Goal: Information Seeking & Learning: Learn about a topic

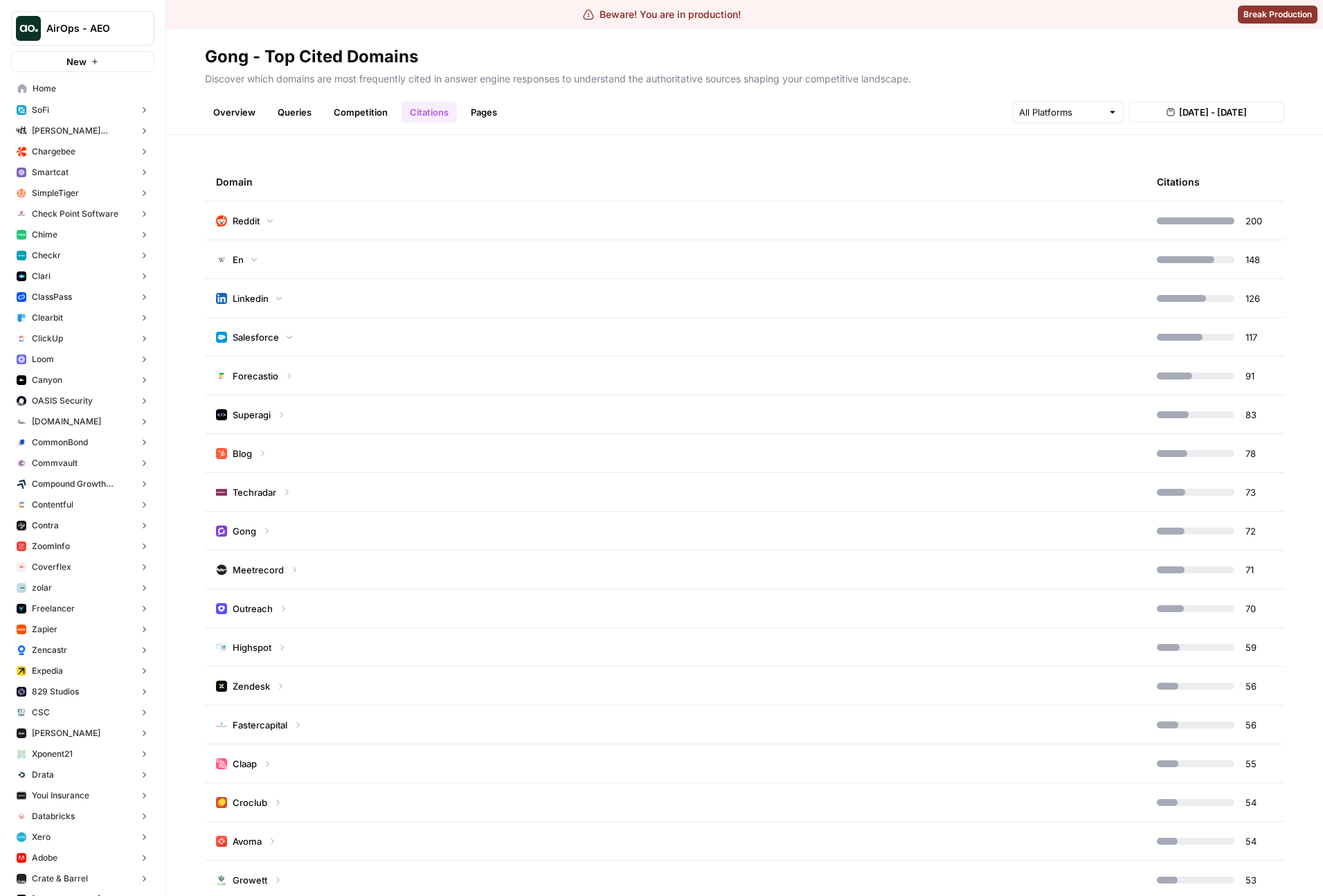
scroll to position [8, 0]
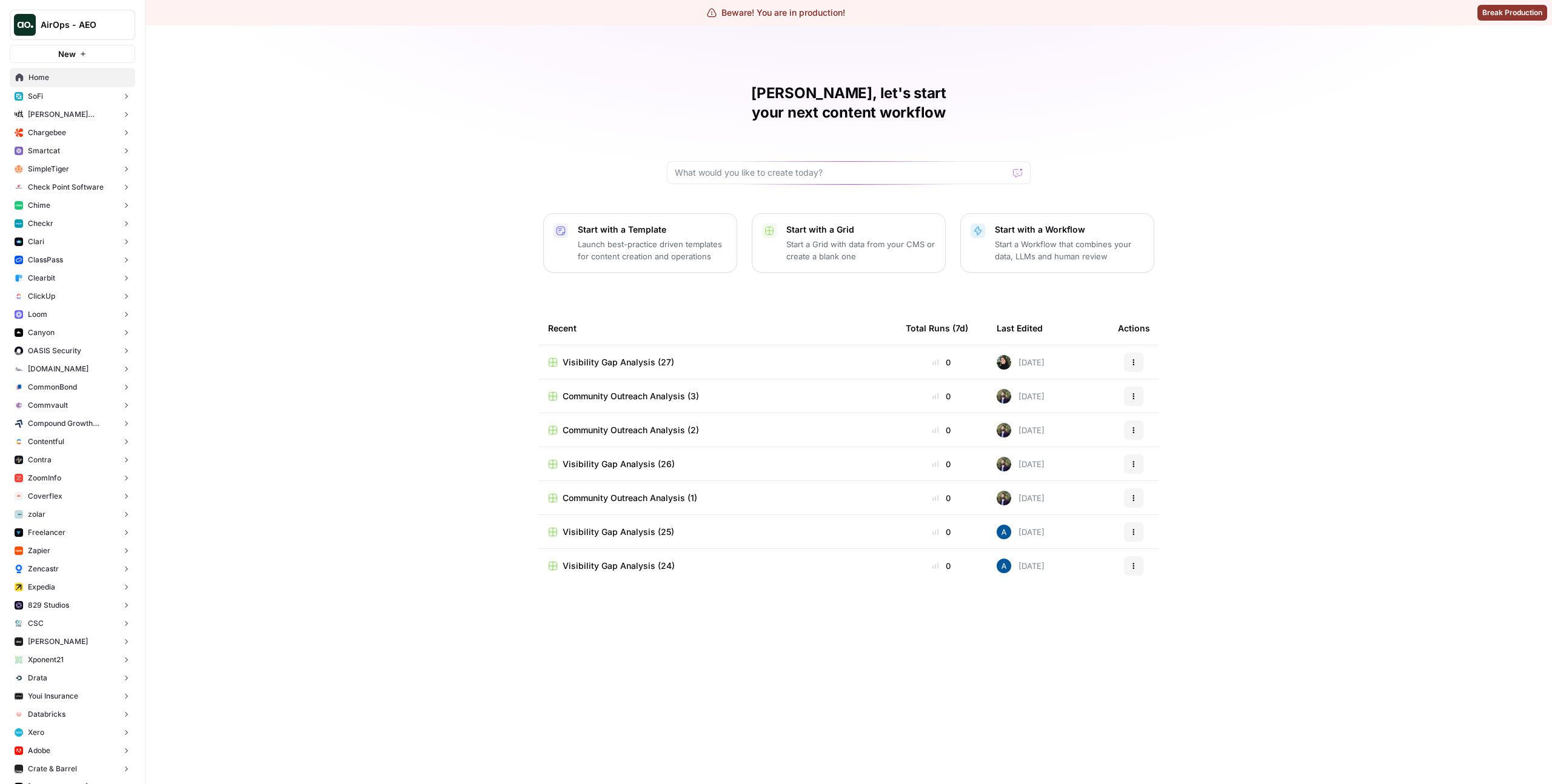
click at [60, 259] on span "ClassPass" at bounding box center [46, 260] width 35 height 11
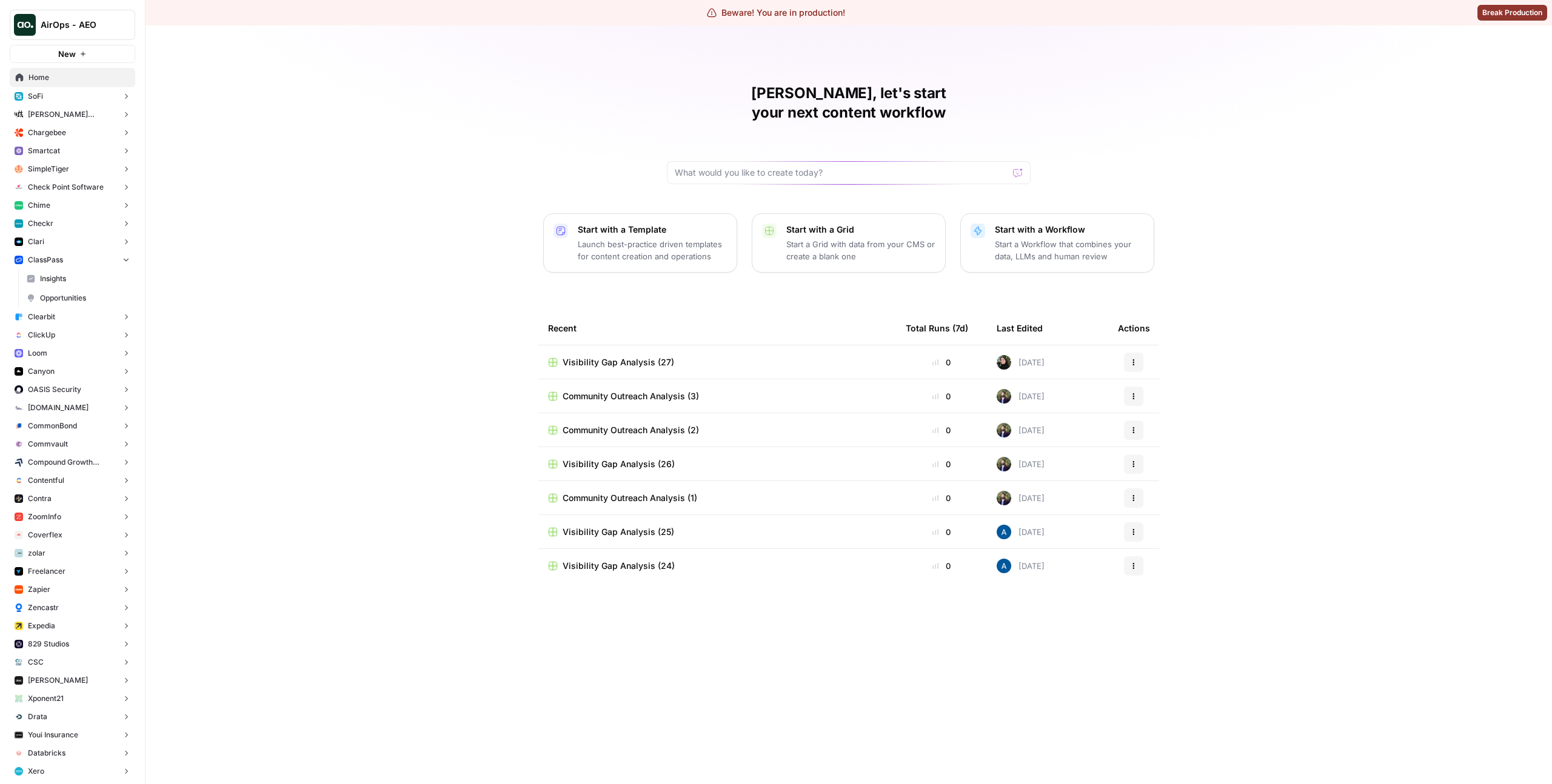
click at [60, 275] on span "Insights" at bounding box center [85, 279] width 90 height 11
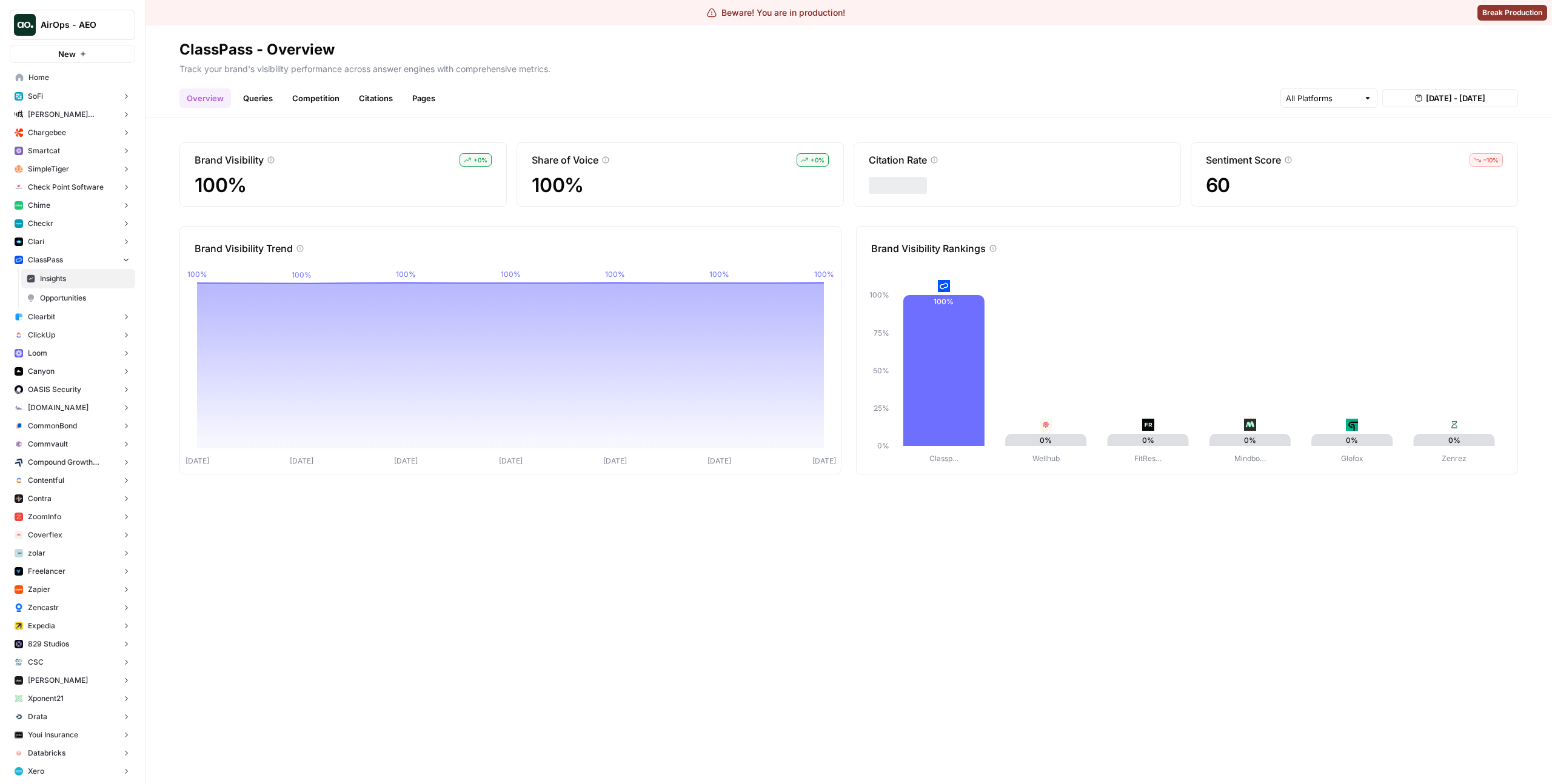
click at [425, 100] on link "Pages" at bounding box center [424, 98] width 37 height 20
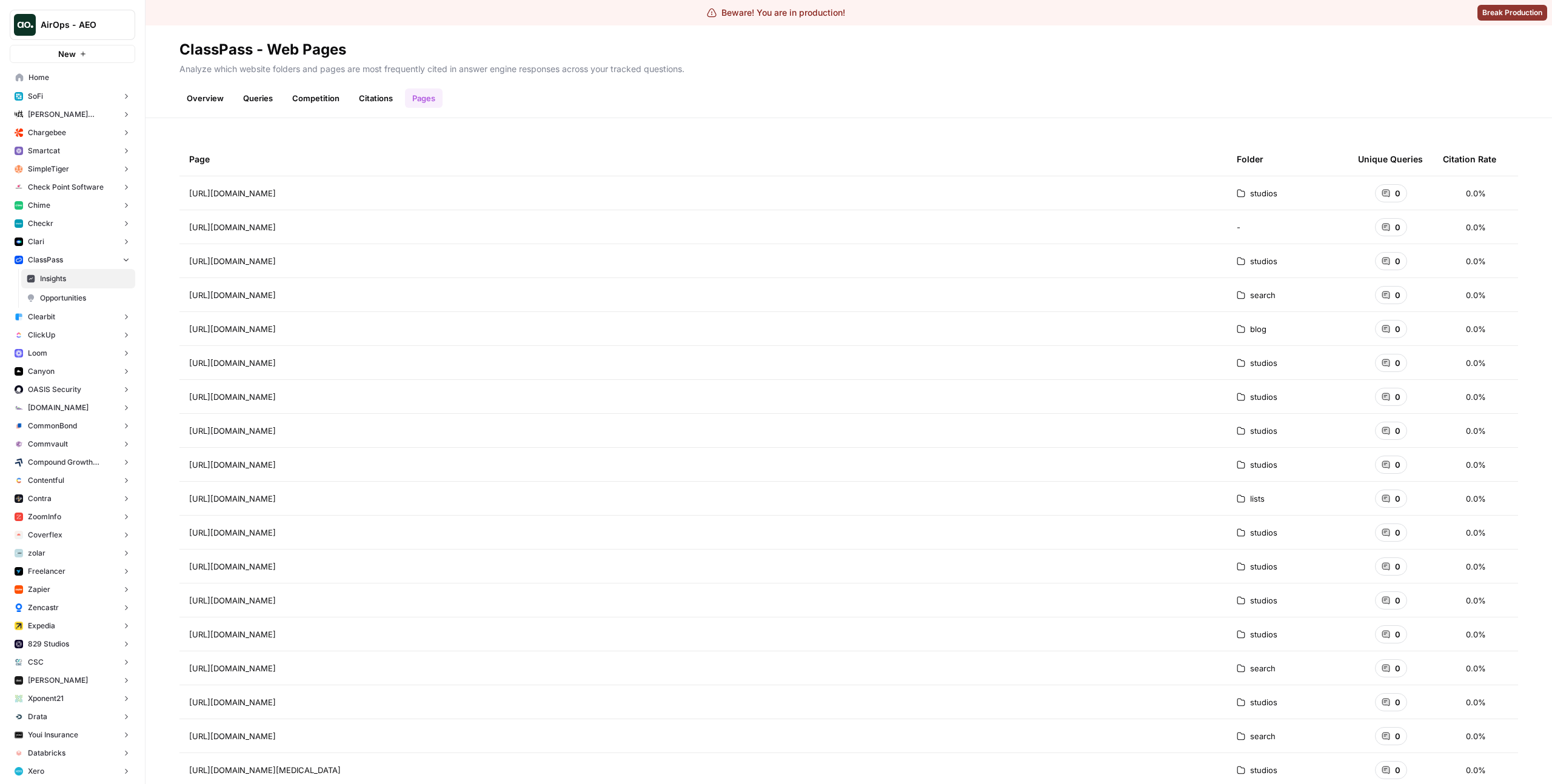
click at [567, 130] on div "Page Folder Unique Queries Citation Rate https://classpass.com/studios/short-cu…" at bounding box center [848, 451] width 1406 height 666
click at [387, 101] on link "Citations" at bounding box center [376, 98] width 49 height 20
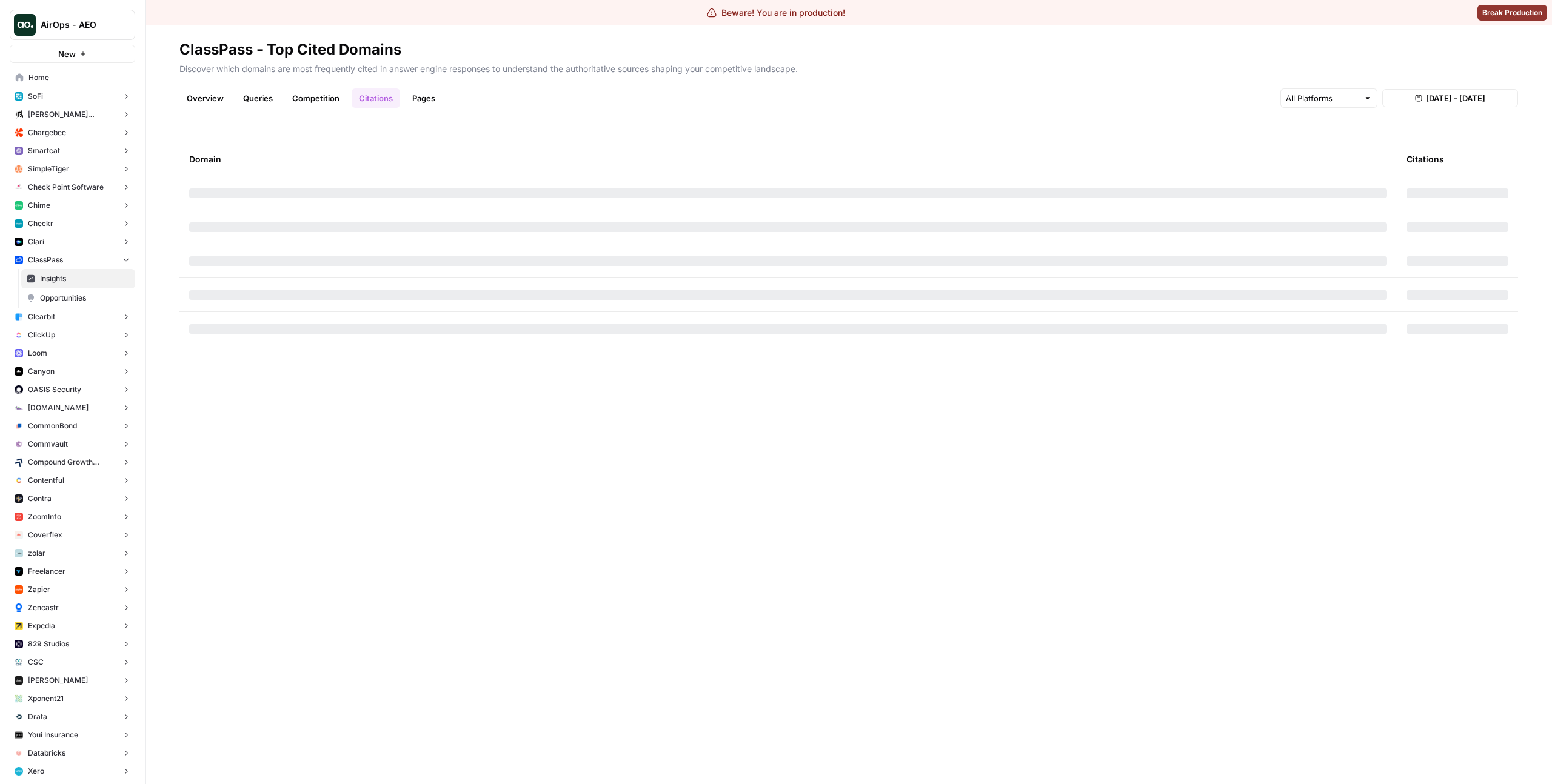
click at [85, 58] on button "New" at bounding box center [72, 54] width 125 height 18
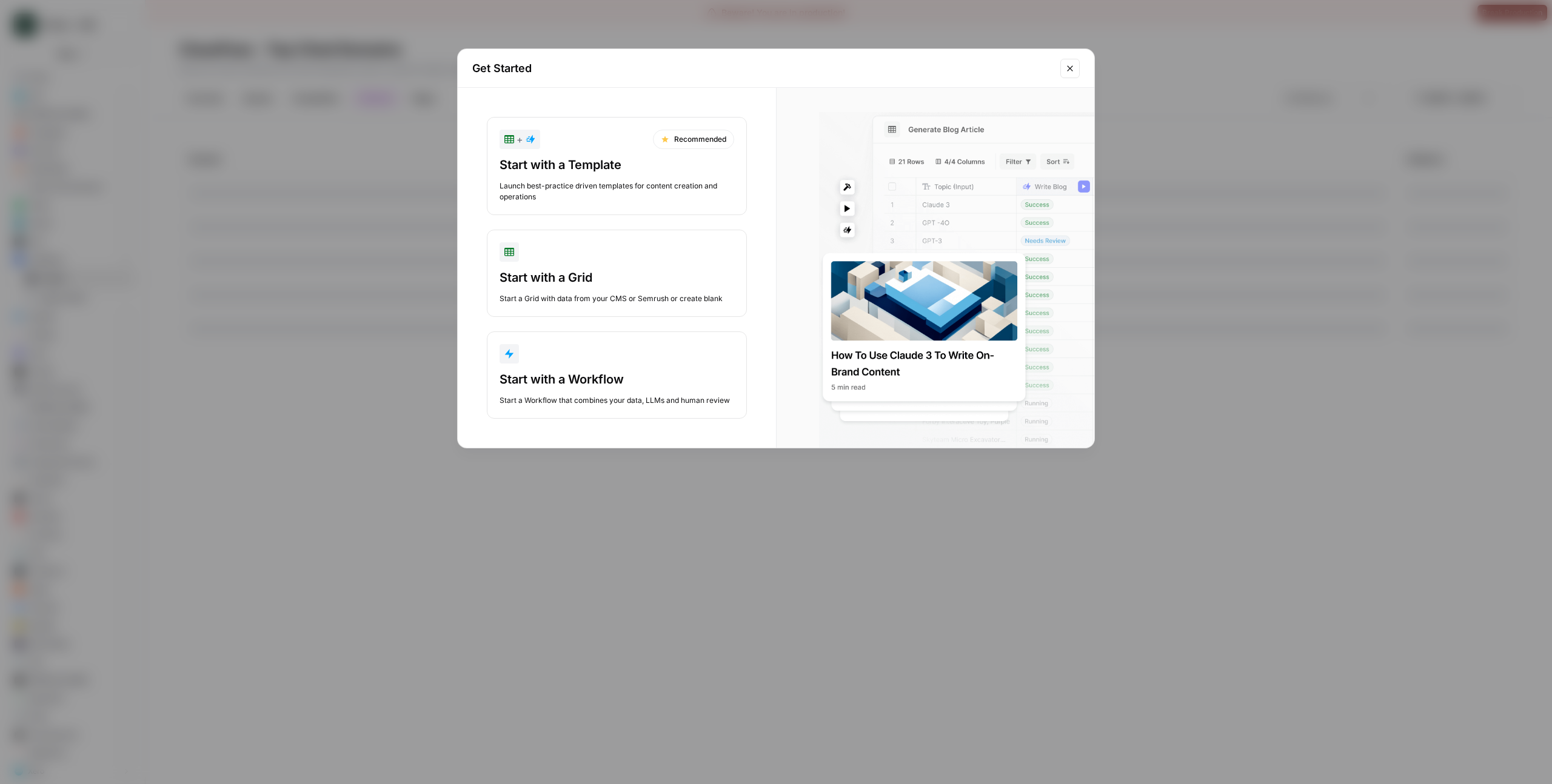
click at [313, 109] on div "Get Started + Recommended Start with a Template Launch best-practice driven tem…" at bounding box center [776, 392] width 1552 height 784
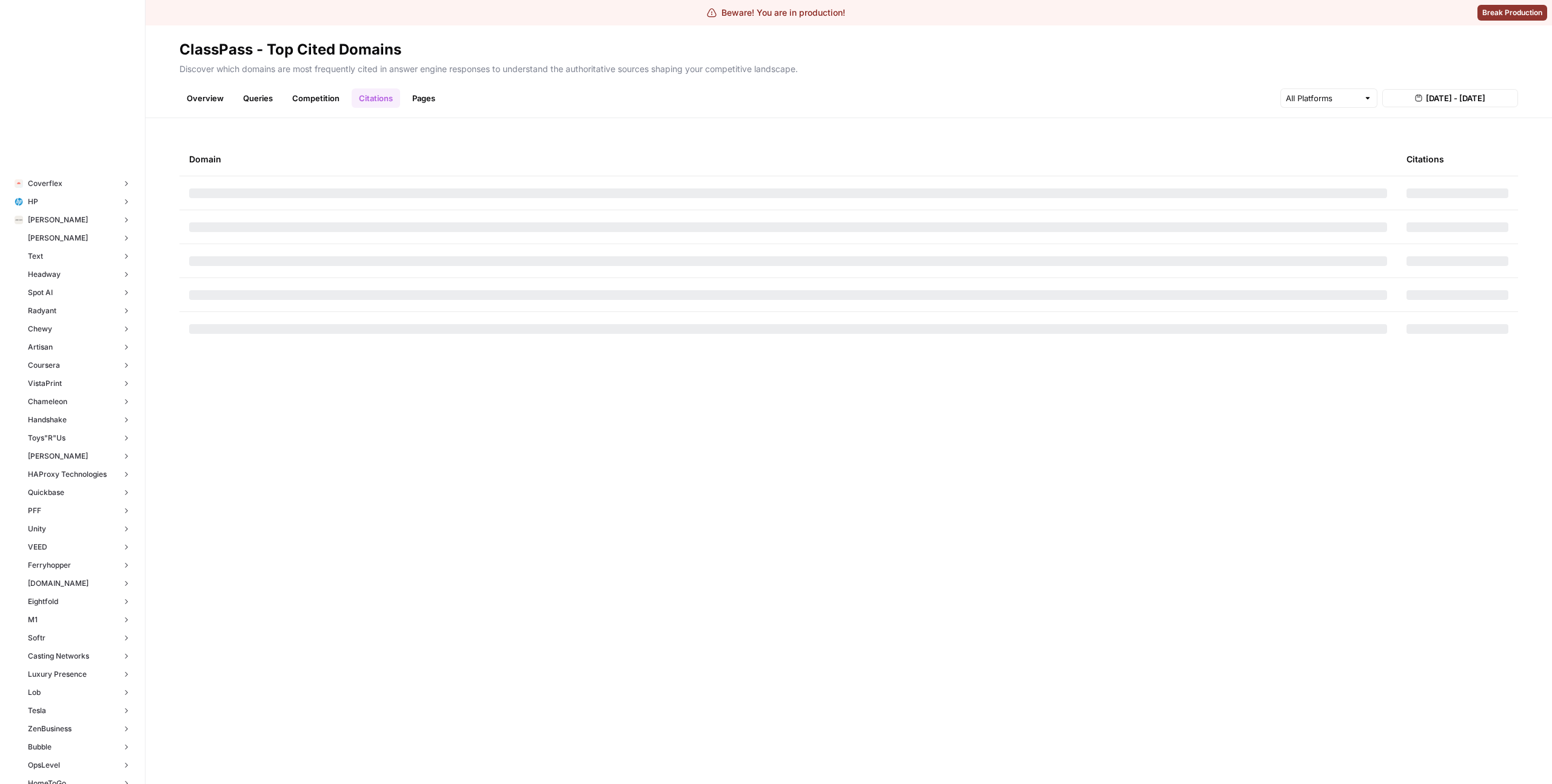
scroll to position [4194, 0]
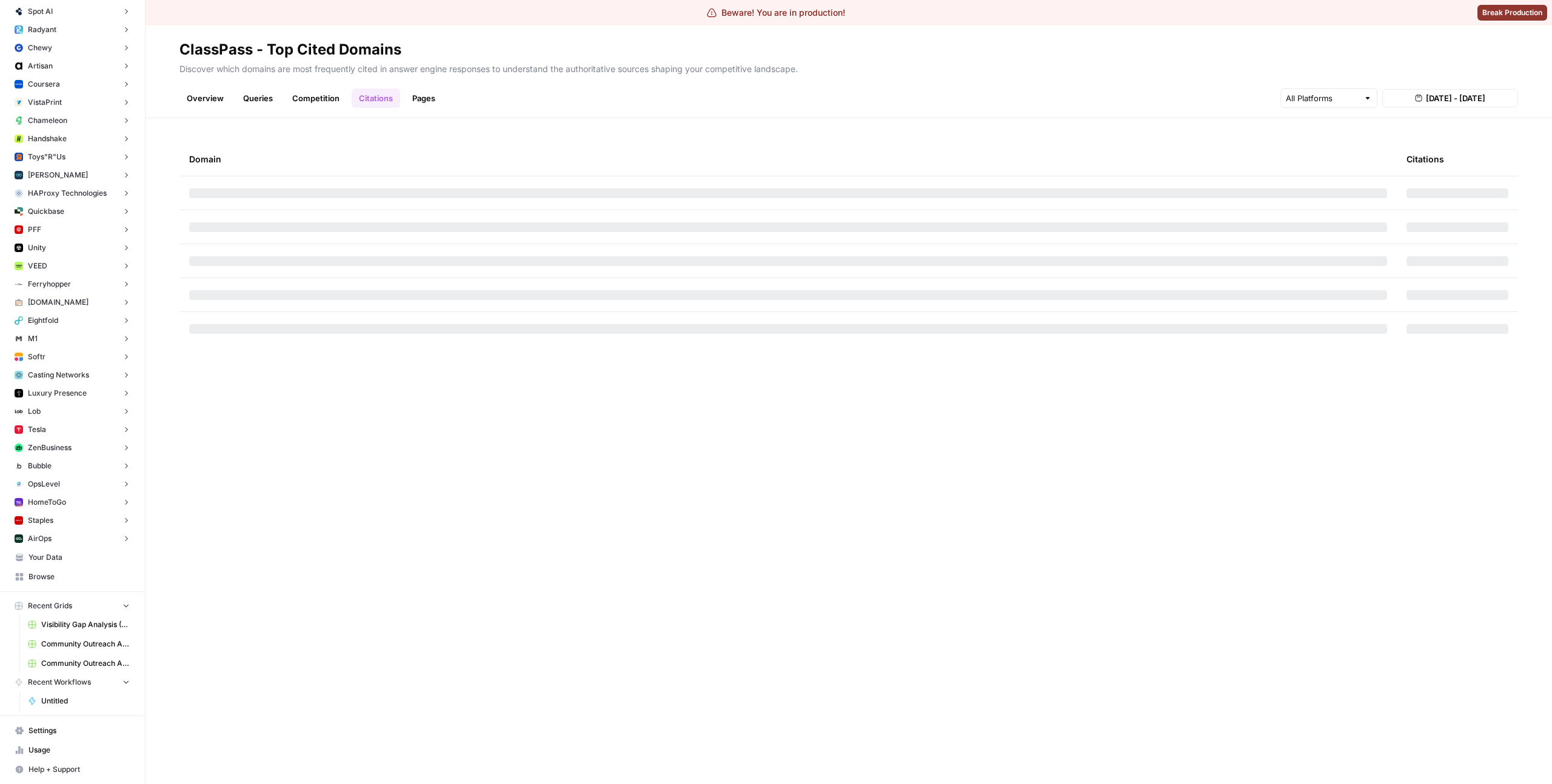
click at [84, 624] on span "Visibility Gap Analysis (27)" at bounding box center [86, 625] width 89 height 11
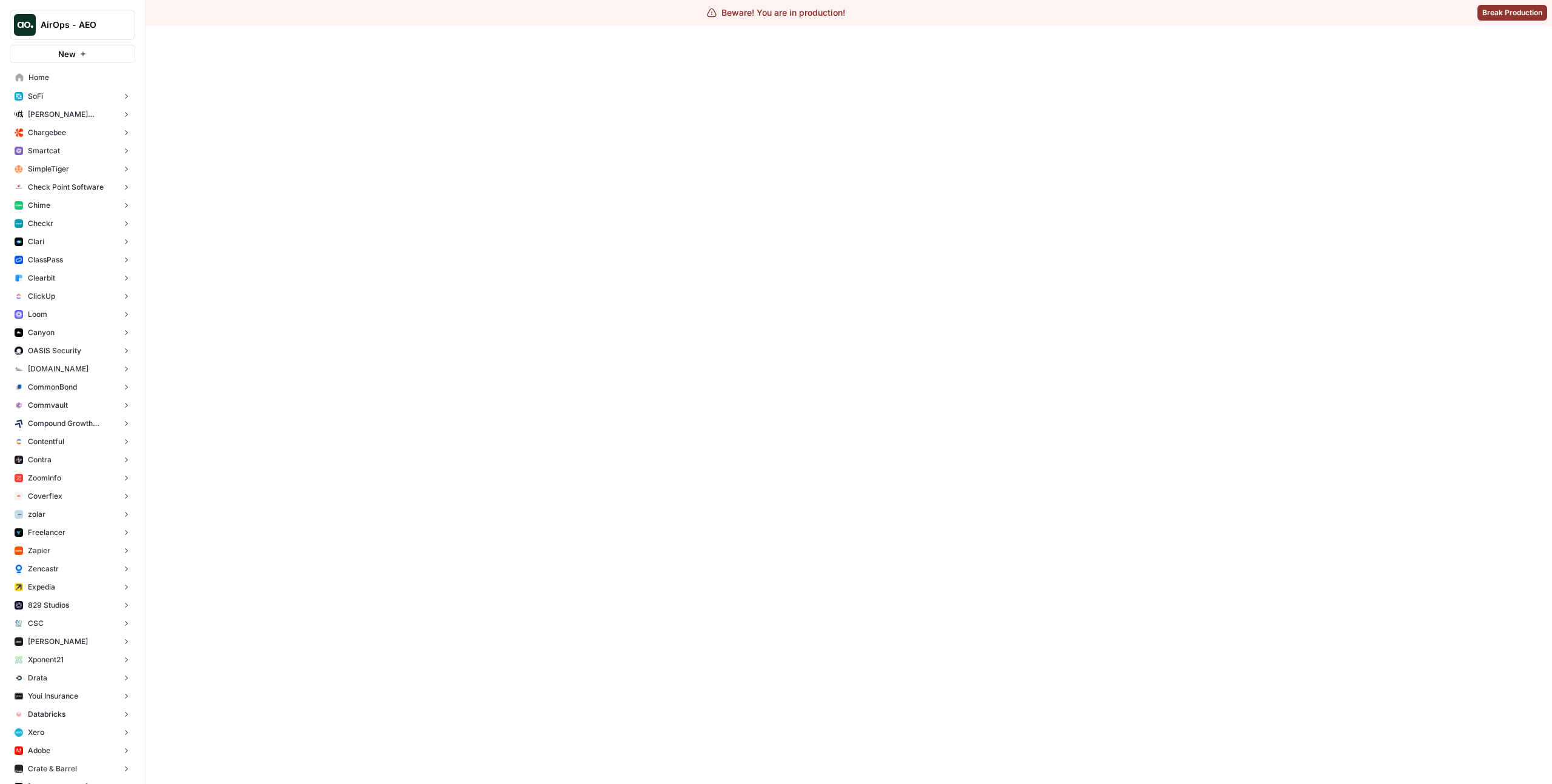
click at [54, 368] on span "[DOMAIN_NAME]" at bounding box center [58, 369] width 61 height 11
click at [40, 392] on span "Insights" at bounding box center [85, 388] width 90 height 11
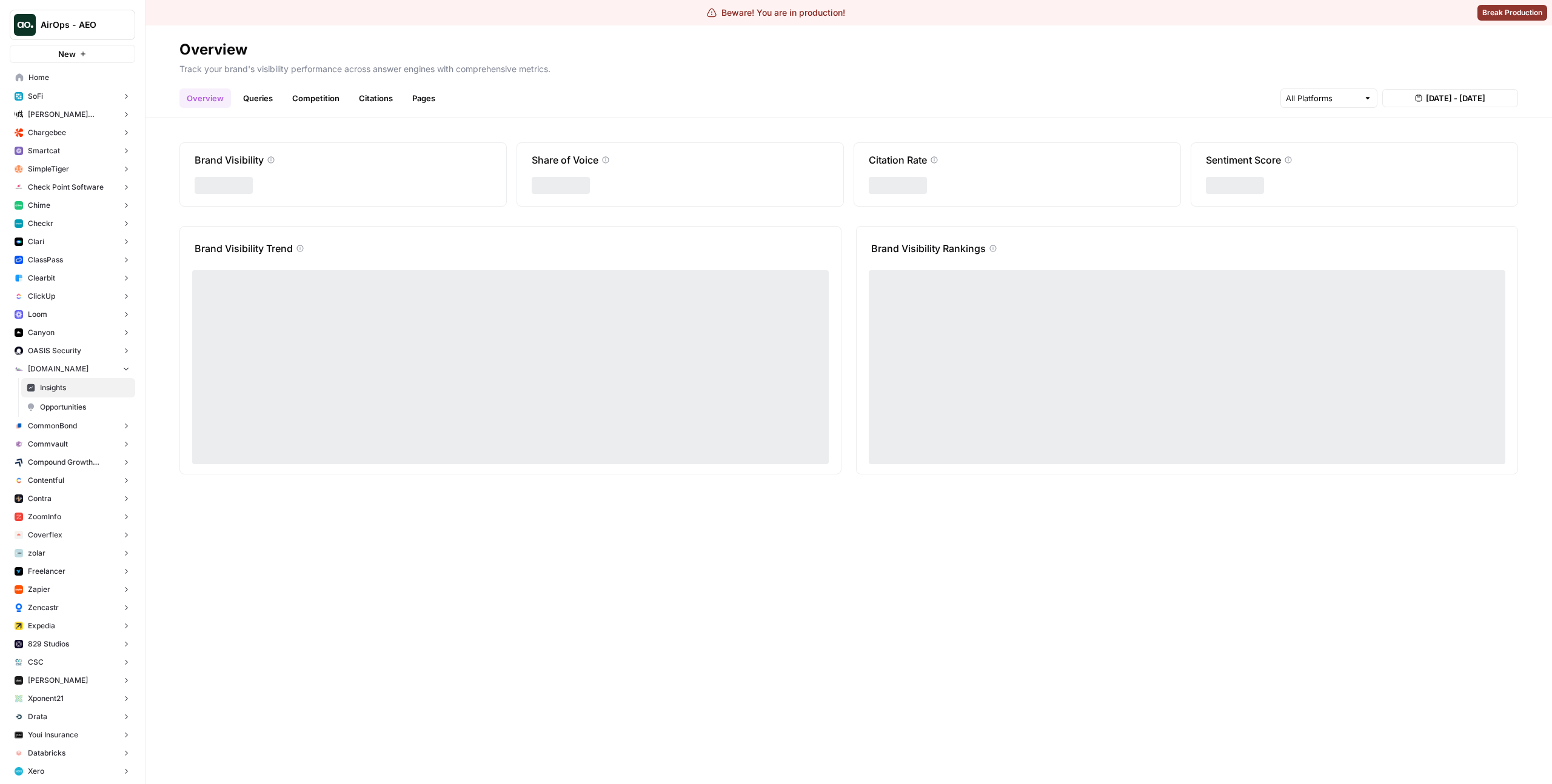
click at [823, 198] on div "Share of Voice" at bounding box center [680, 174] width 327 height 64
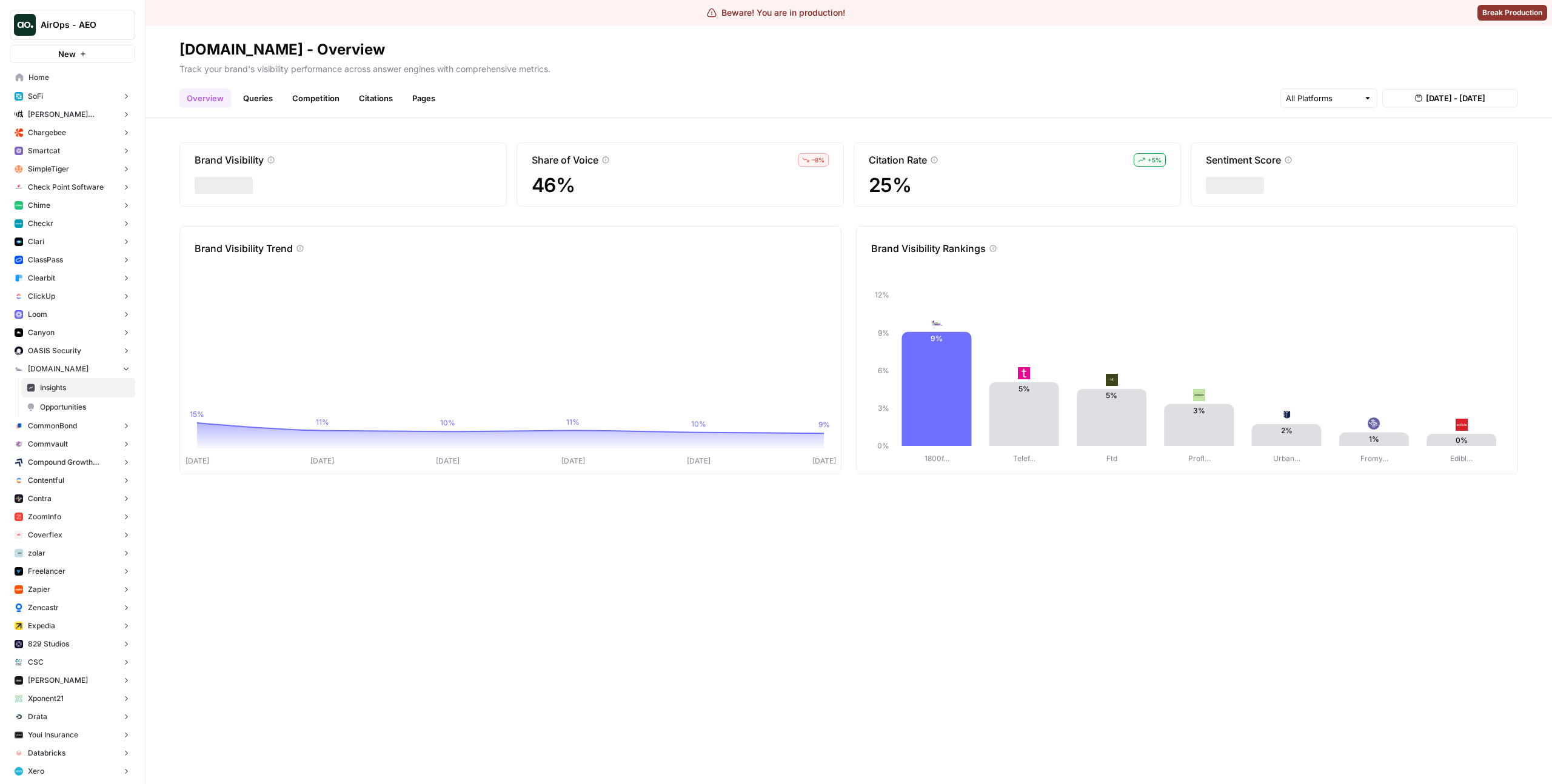
click at [74, 522] on button "ZoomInfo" at bounding box center [72, 517] width 125 height 18
click at [70, 538] on span "Insights" at bounding box center [85, 536] width 90 height 11
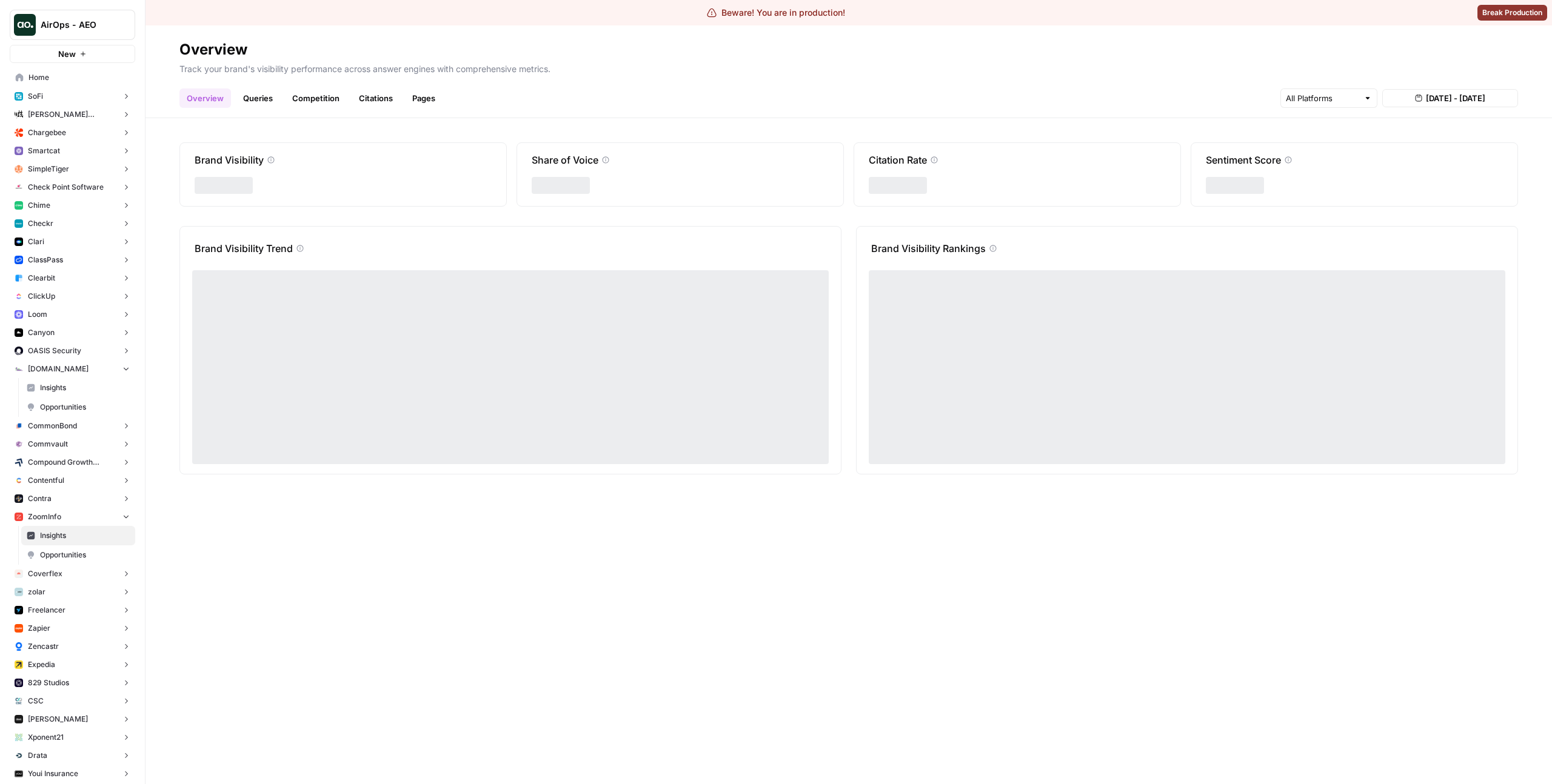
click at [842, 508] on div "Brand Visibility Share of Voice Citation Rate Sentiment Score Brand Visibility …" at bounding box center [848, 451] width 1406 height 666
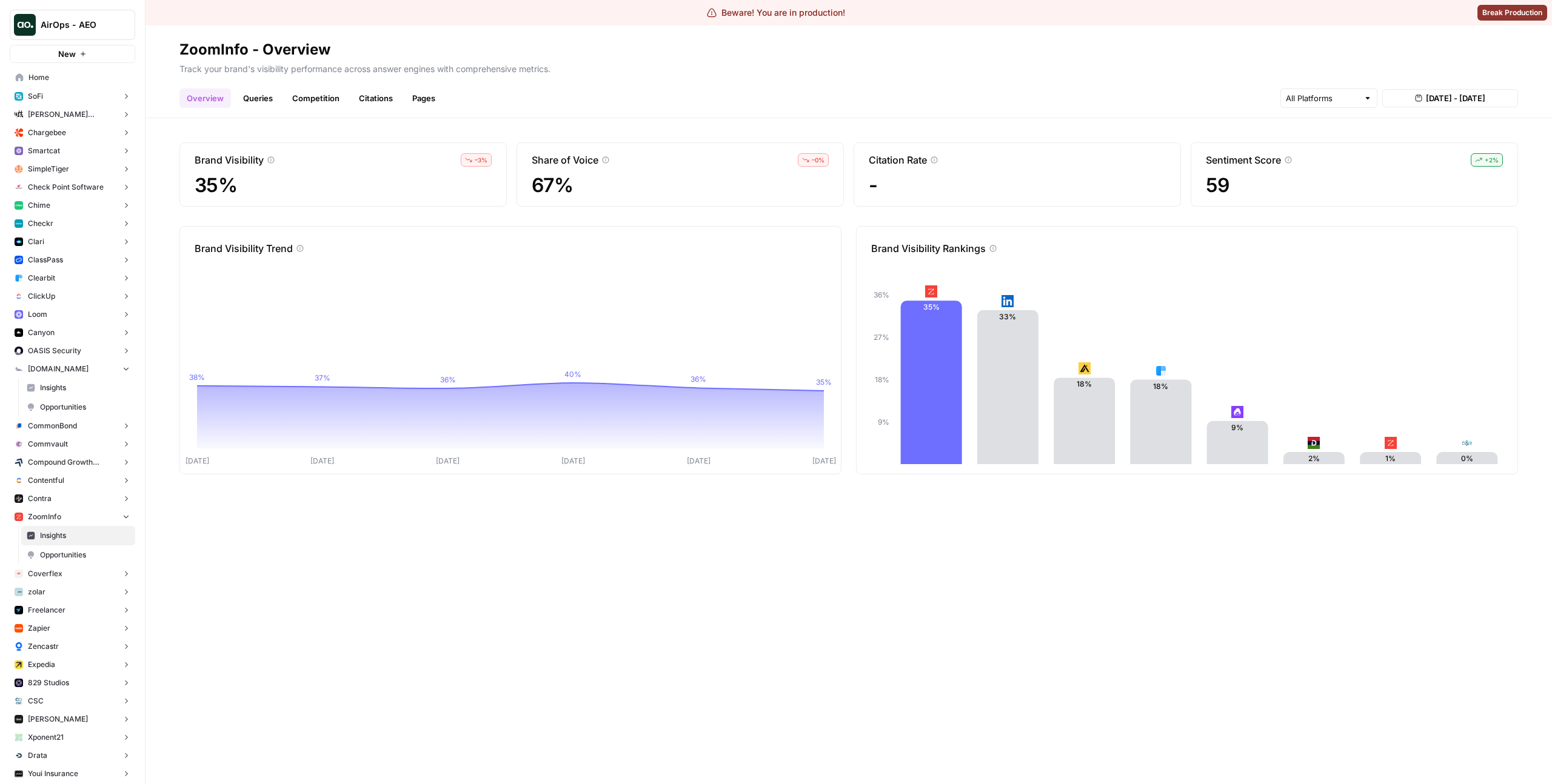
click at [1118, 55] on h2 "ZoomInfo - Overview" at bounding box center [848, 50] width 1338 height 20
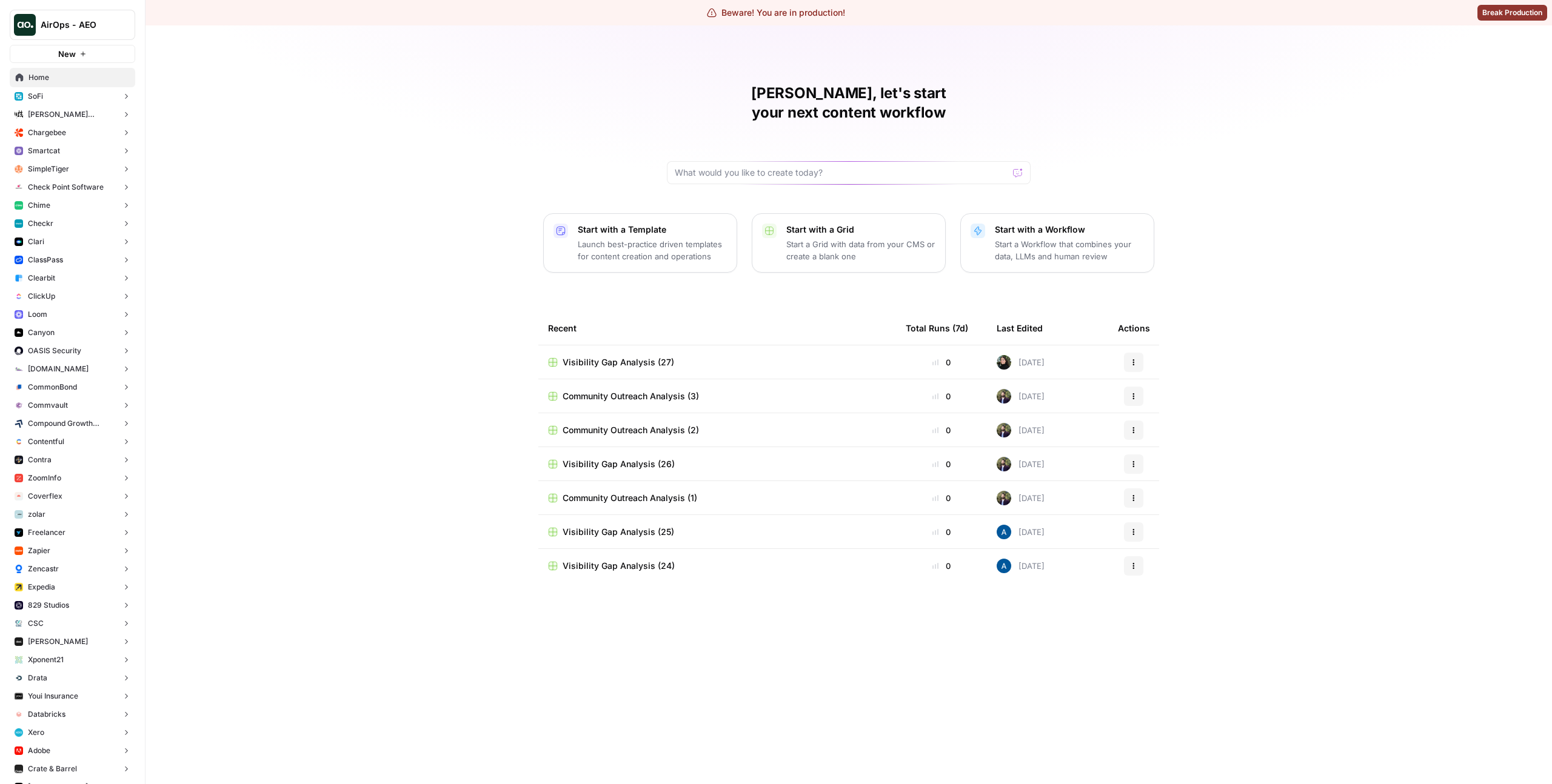
click at [58, 257] on span "ClassPass" at bounding box center [46, 260] width 35 height 11
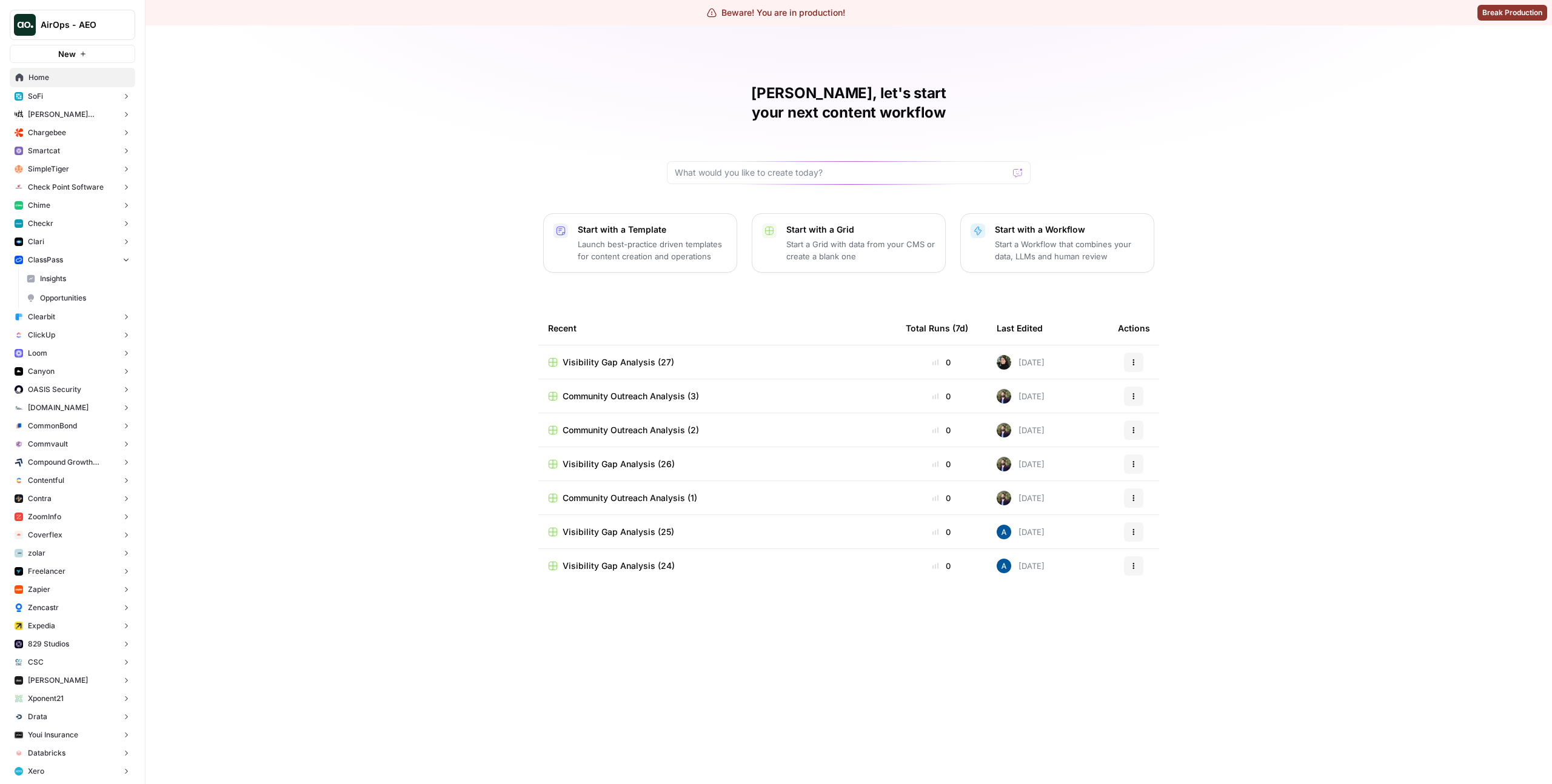
click at [61, 282] on span "Insights" at bounding box center [85, 279] width 90 height 11
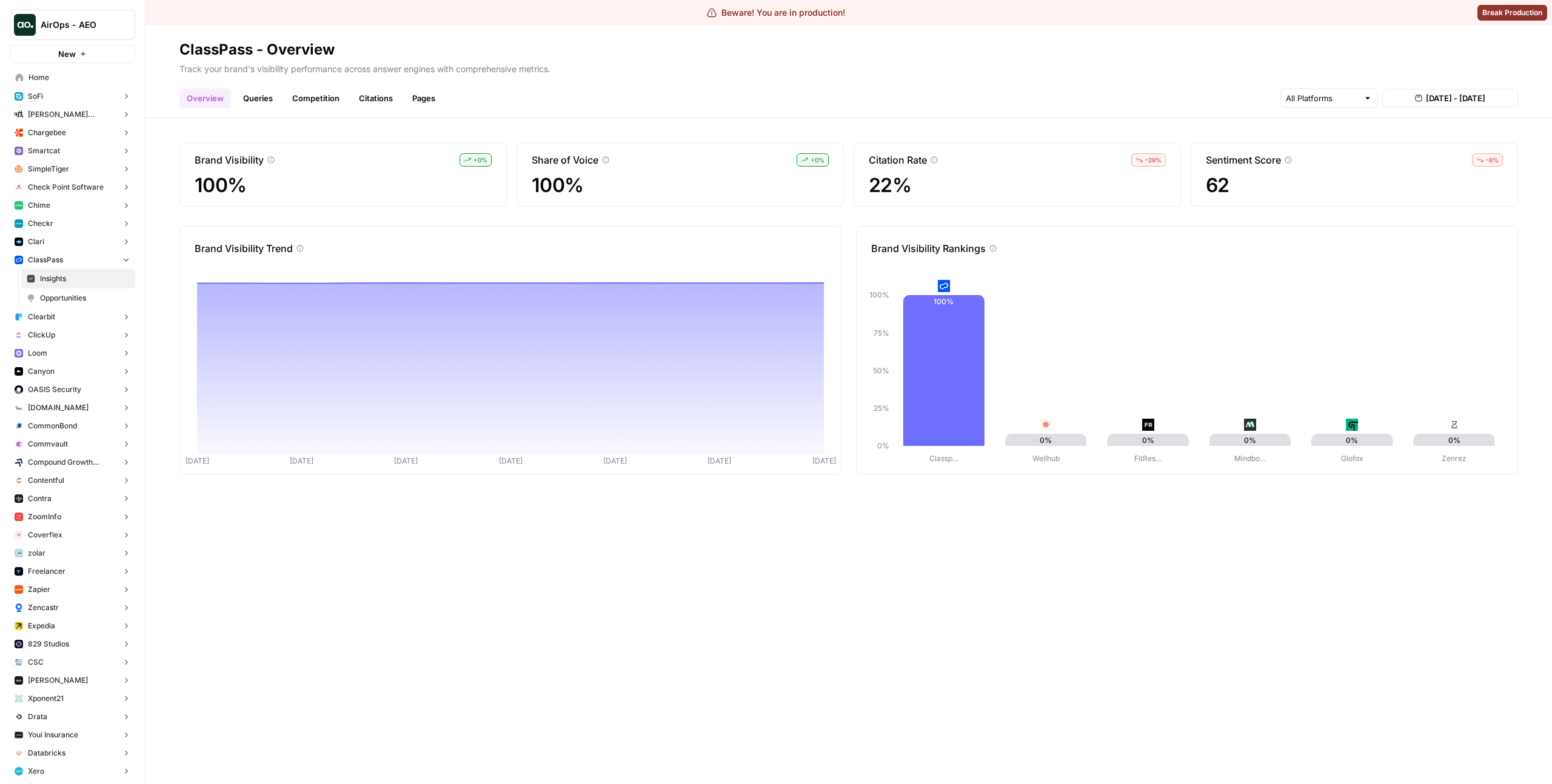
click at [405, 94] on link "Pages" at bounding box center [424, 98] width 37 height 20
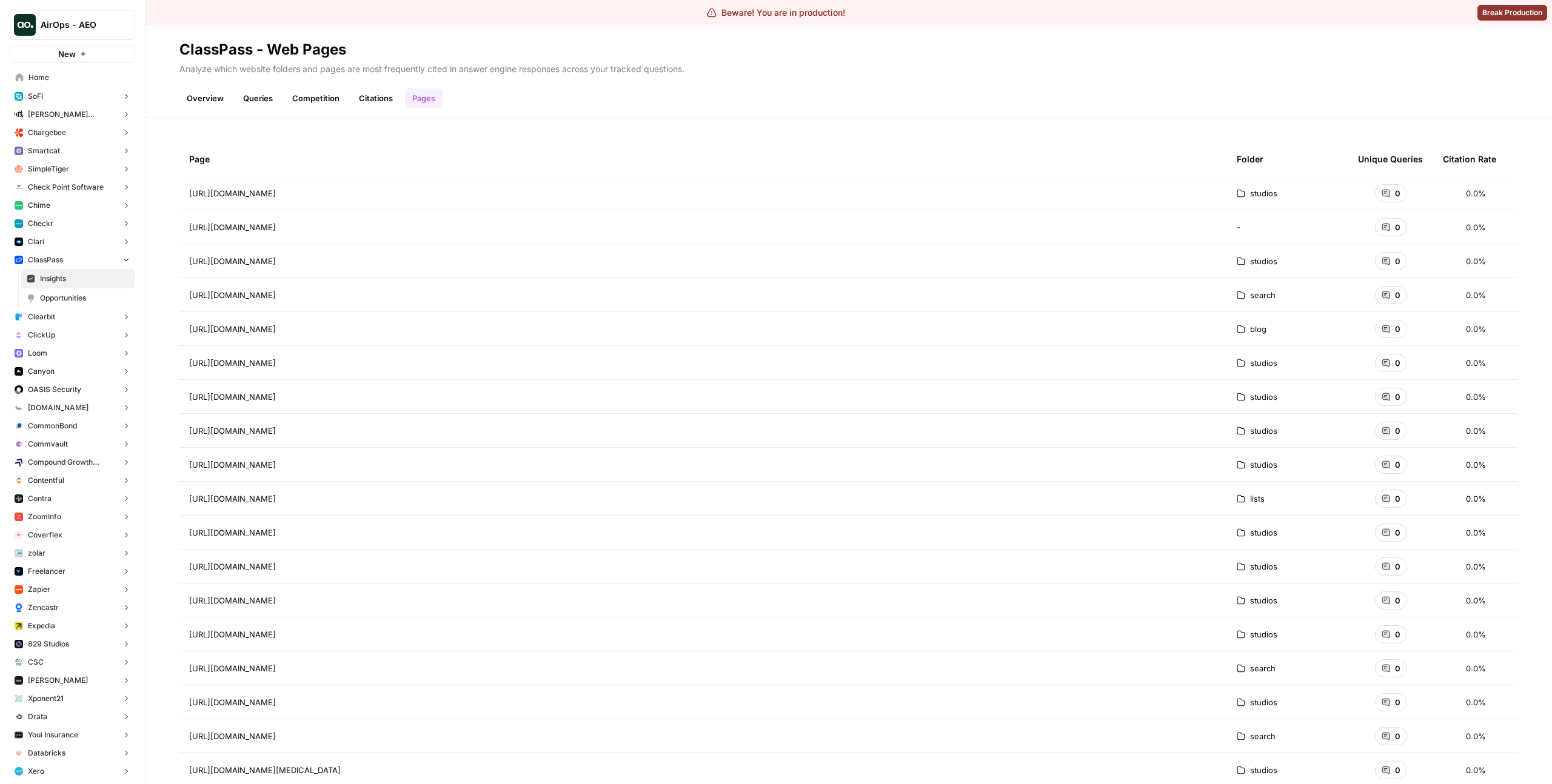
click at [386, 96] on link "Citations" at bounding box center [376, 98] width 49 height 20
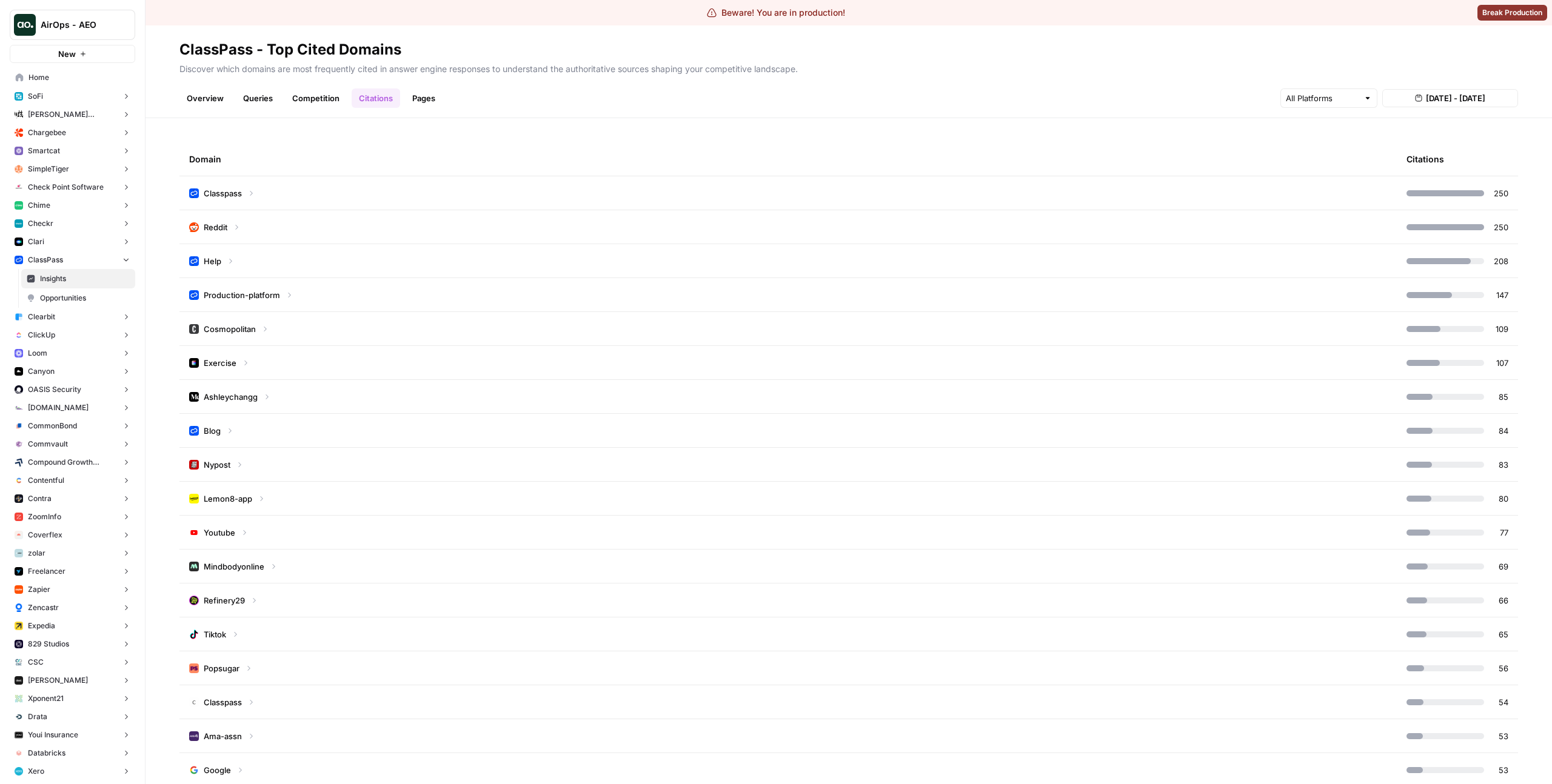
click at [316, 393] on td "Ashleychangg" at bounding box center [788, 396] width 1217 height 33
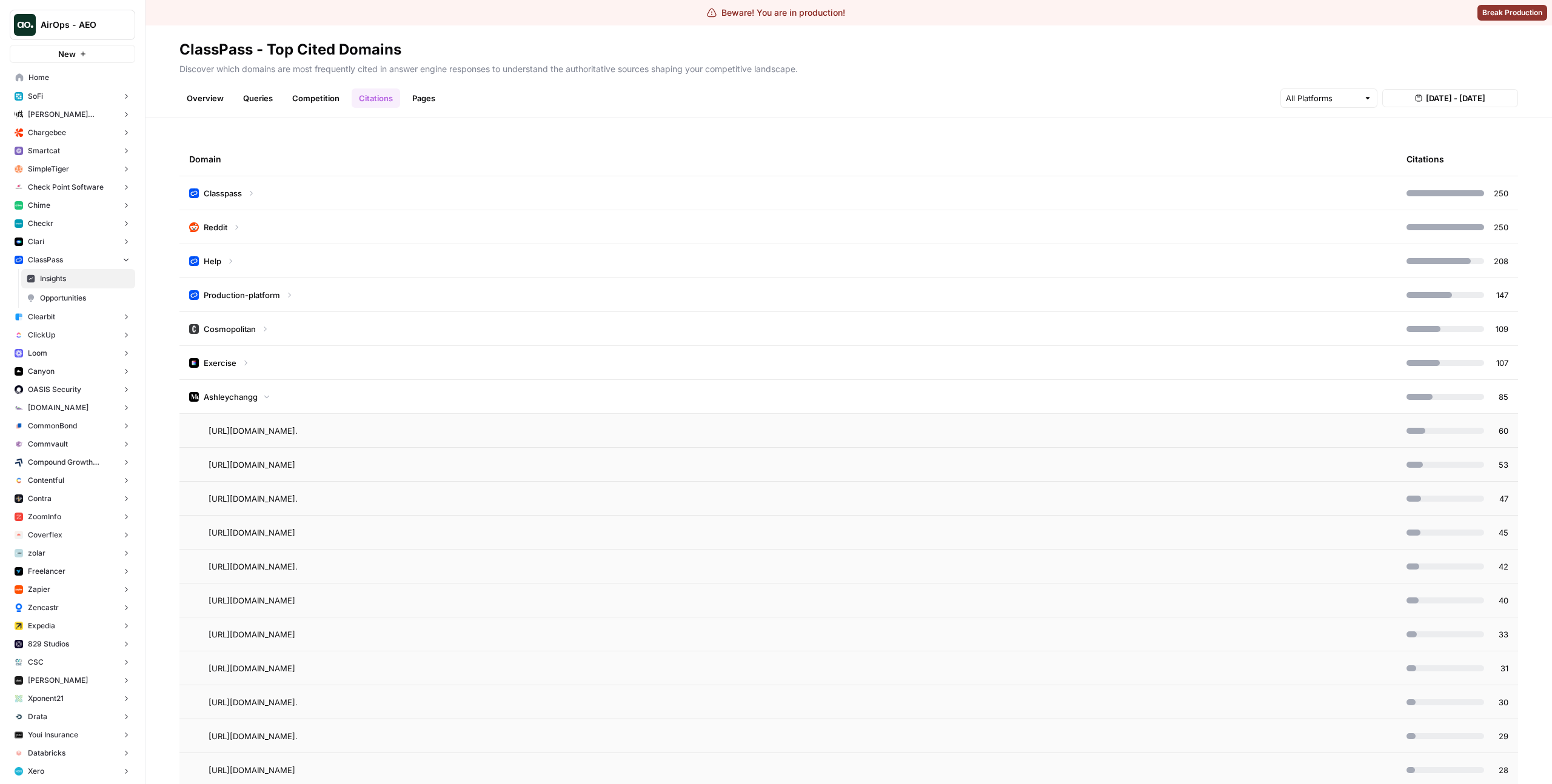
click at [324, 401] on td "Ashleychangg" at bounding box center [788, 396] width 1217 height 33
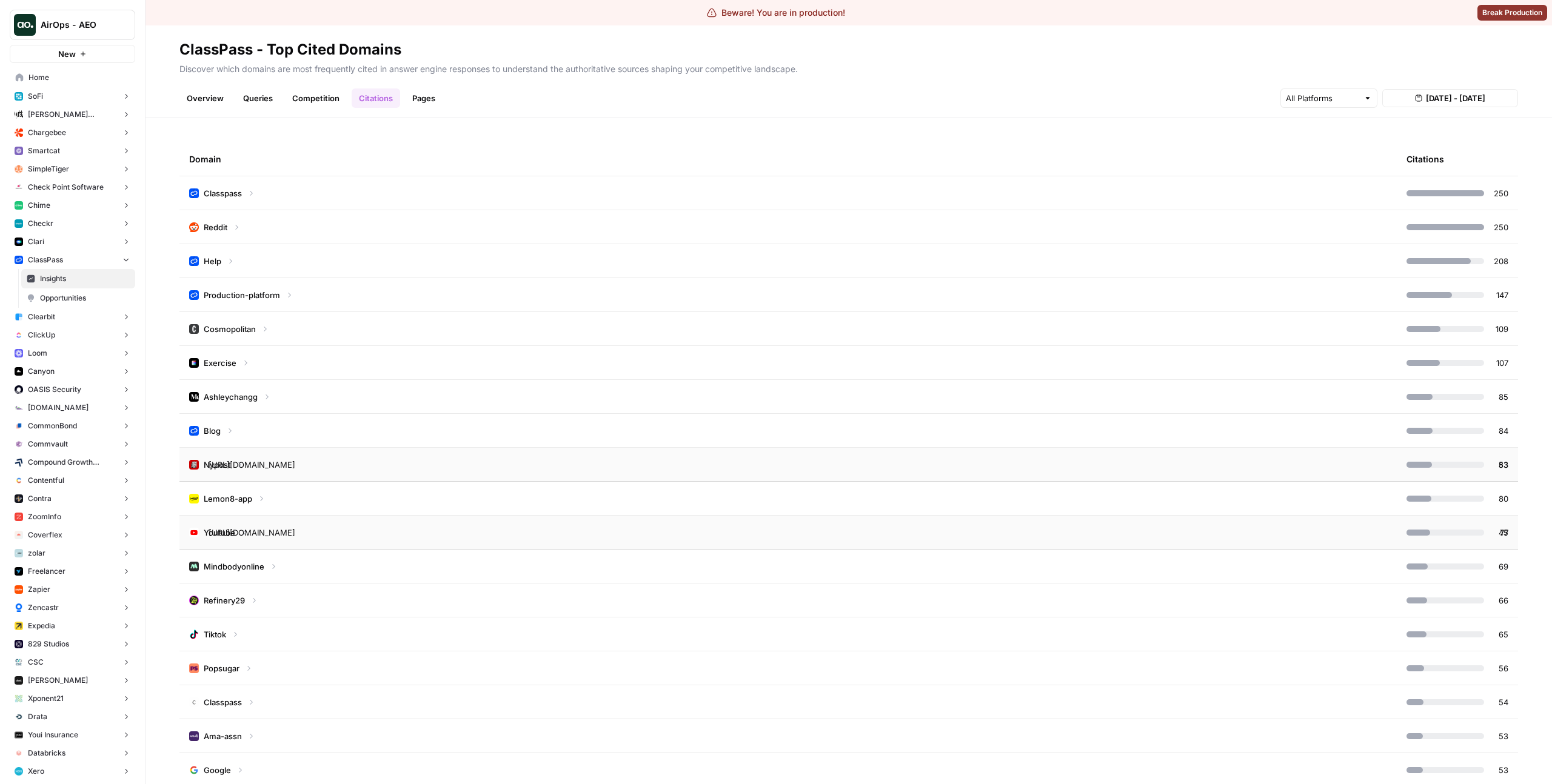
scroll to position [144, 0]
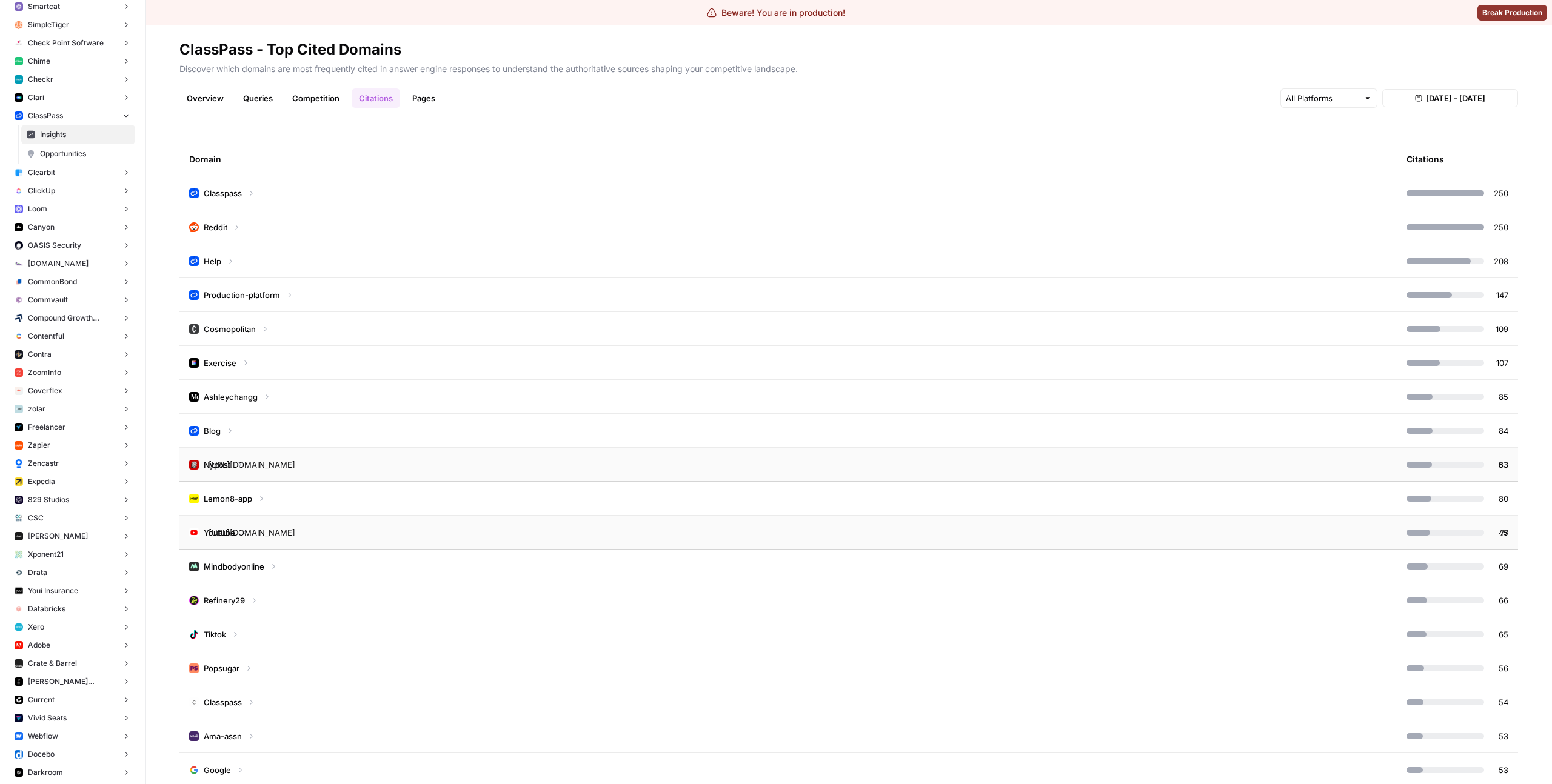
click at [58, 477] on button "Expedia" at bounding box center [72, 482] width 125 height 18
click at [56, 499] on span "Insights" at bounding box center [85, 501] width 90 height 11
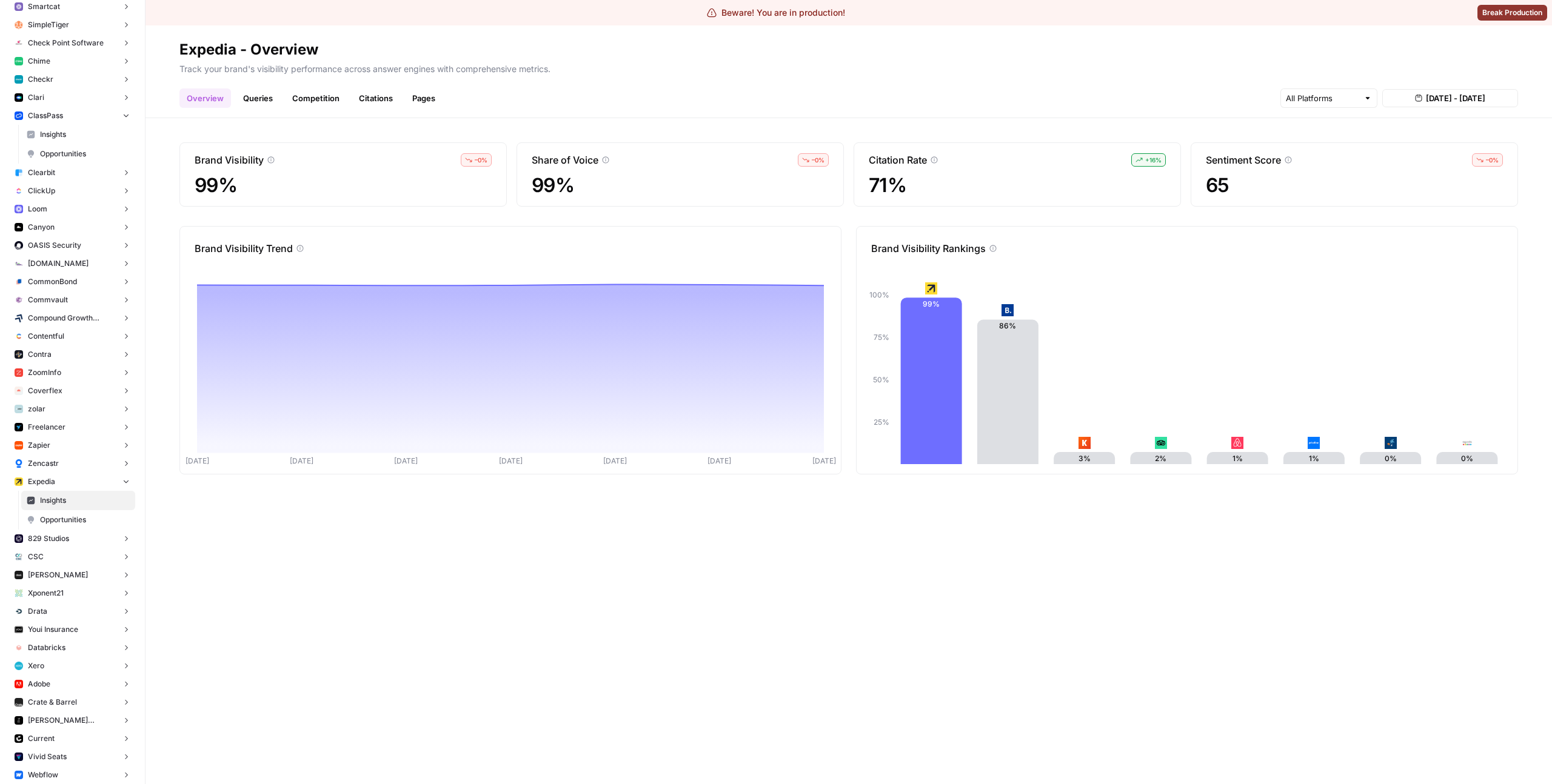
click at [414, 98] on link "Pages" at bounding box center [424, 98] width 37 height 20
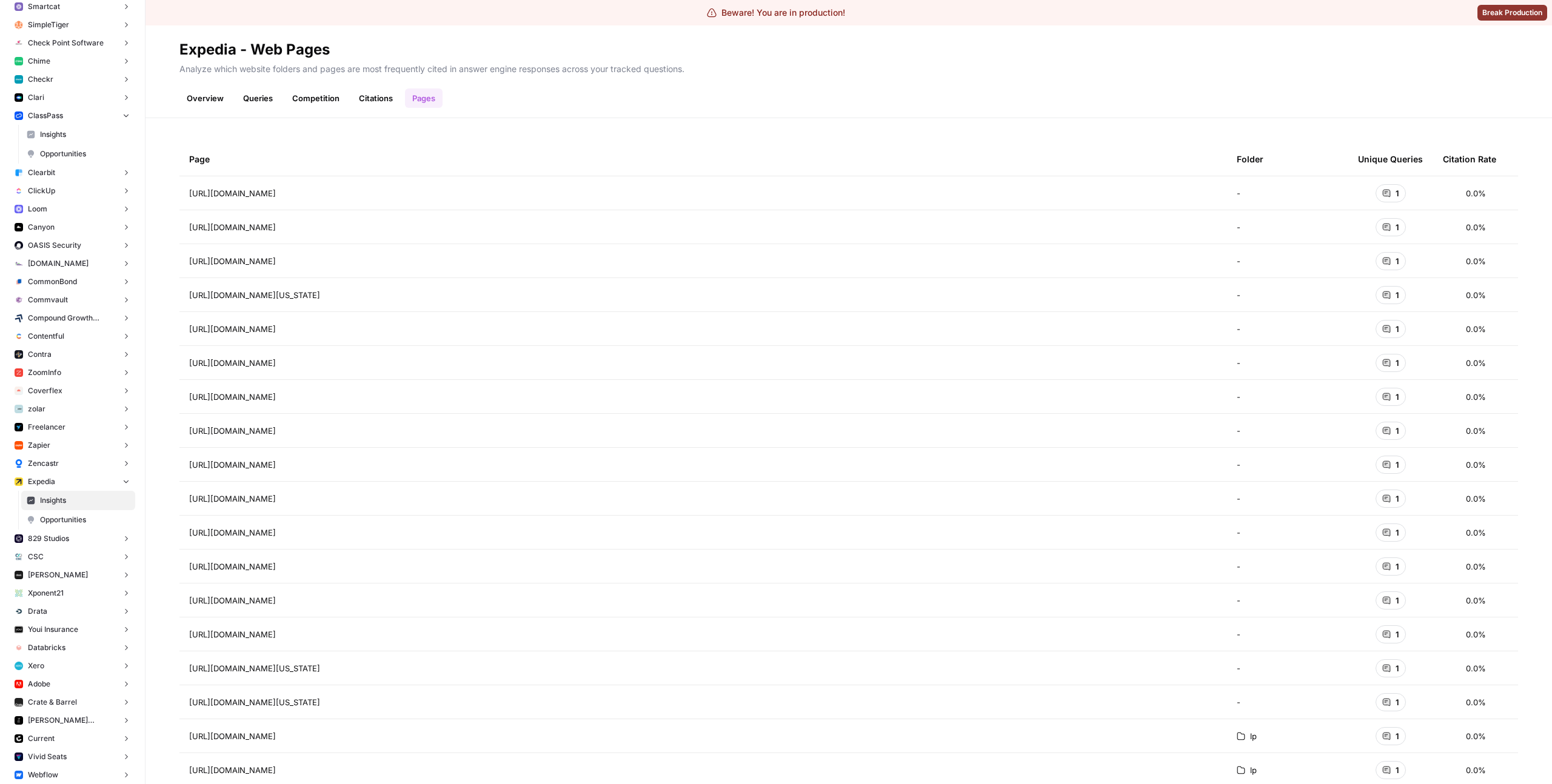
click at [374, 101] on link "Citations" at bounding box center [376, 98] width 49 height 20
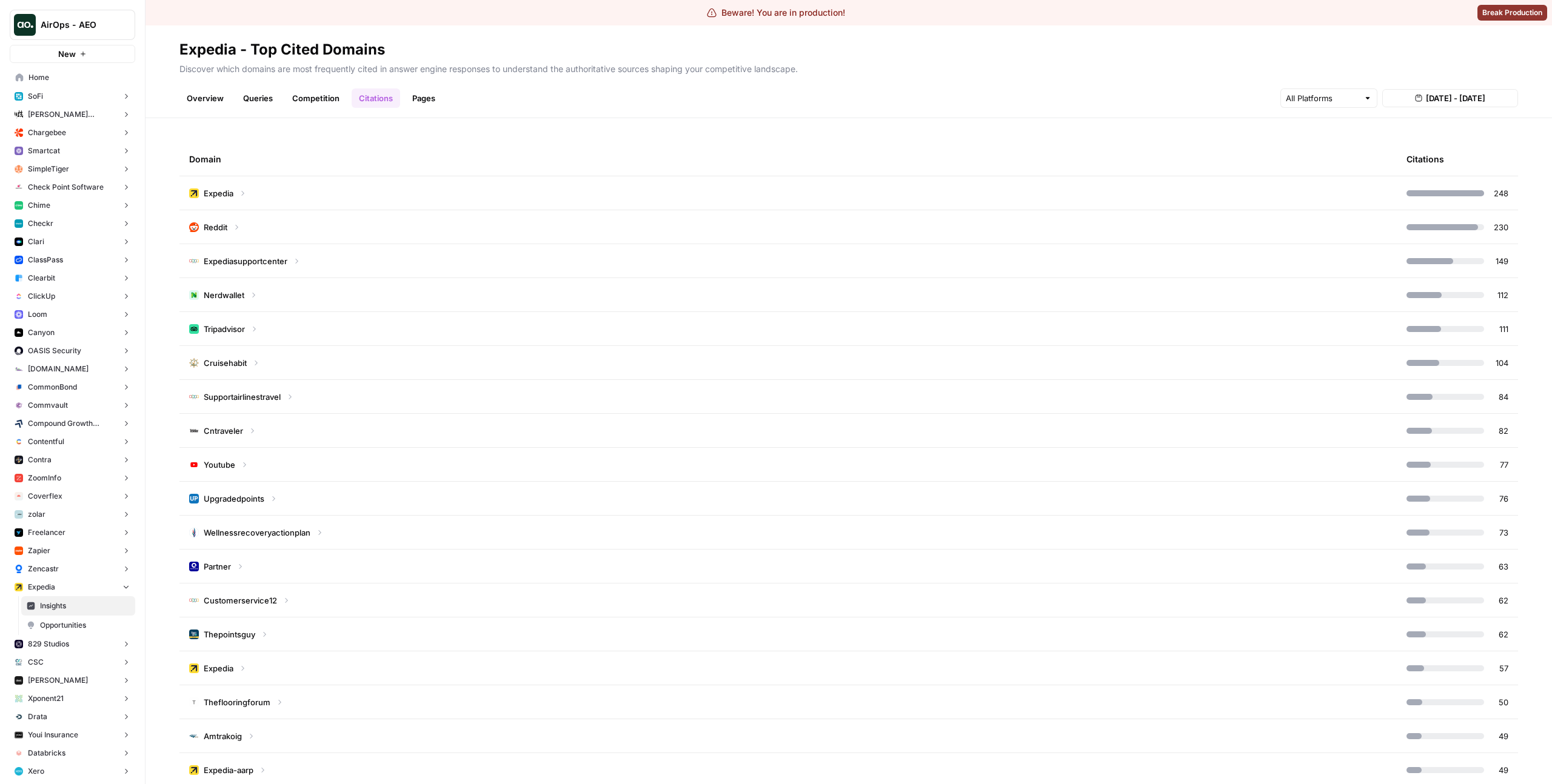
click at [313, 195] on td "Expedia" at bounding box center [788, 193] width 1217 height 33
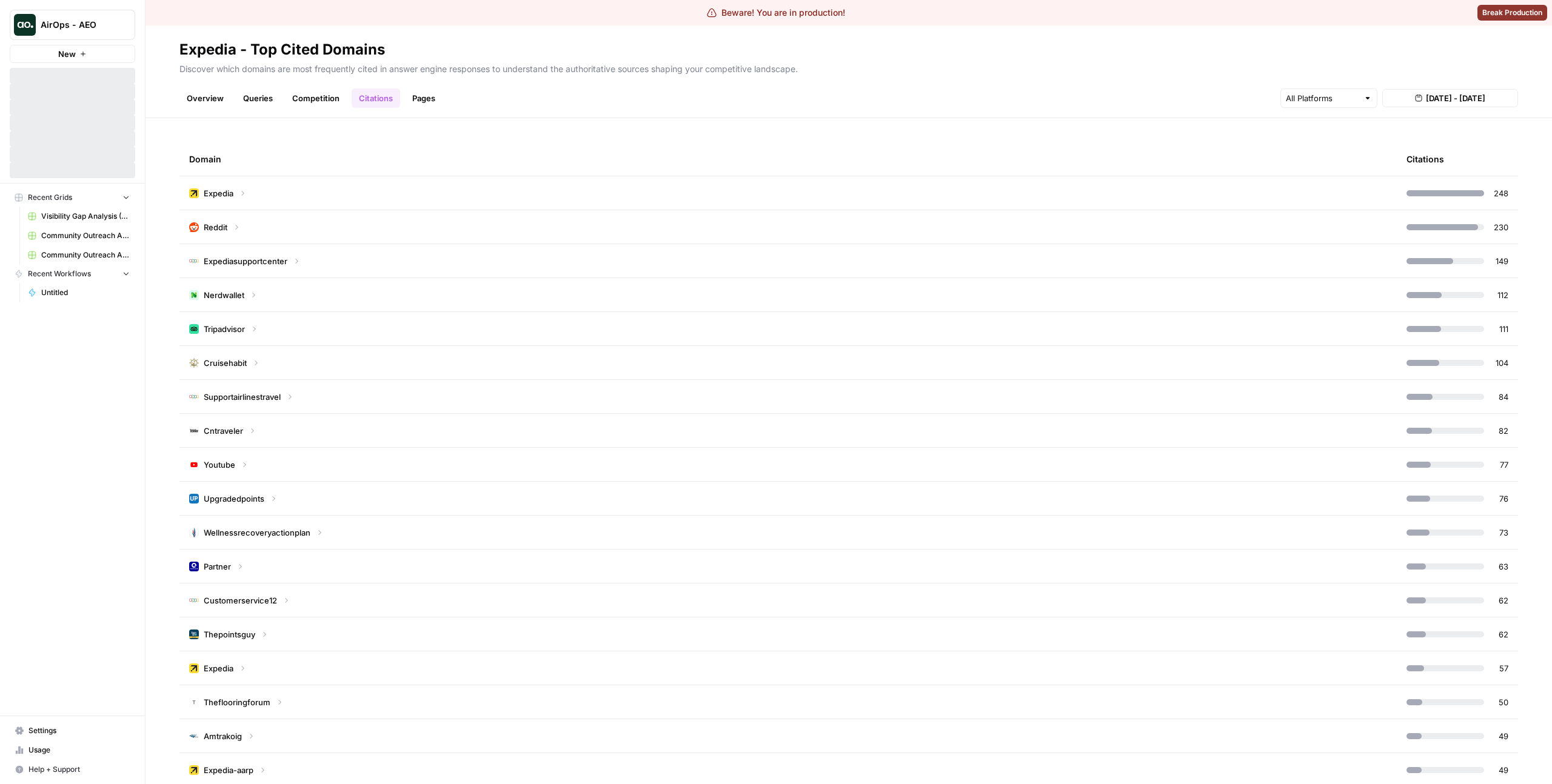
click at [340, 260] on td "Expediasupportcenter" at bounding box center [788, 260] width 1217 height 33
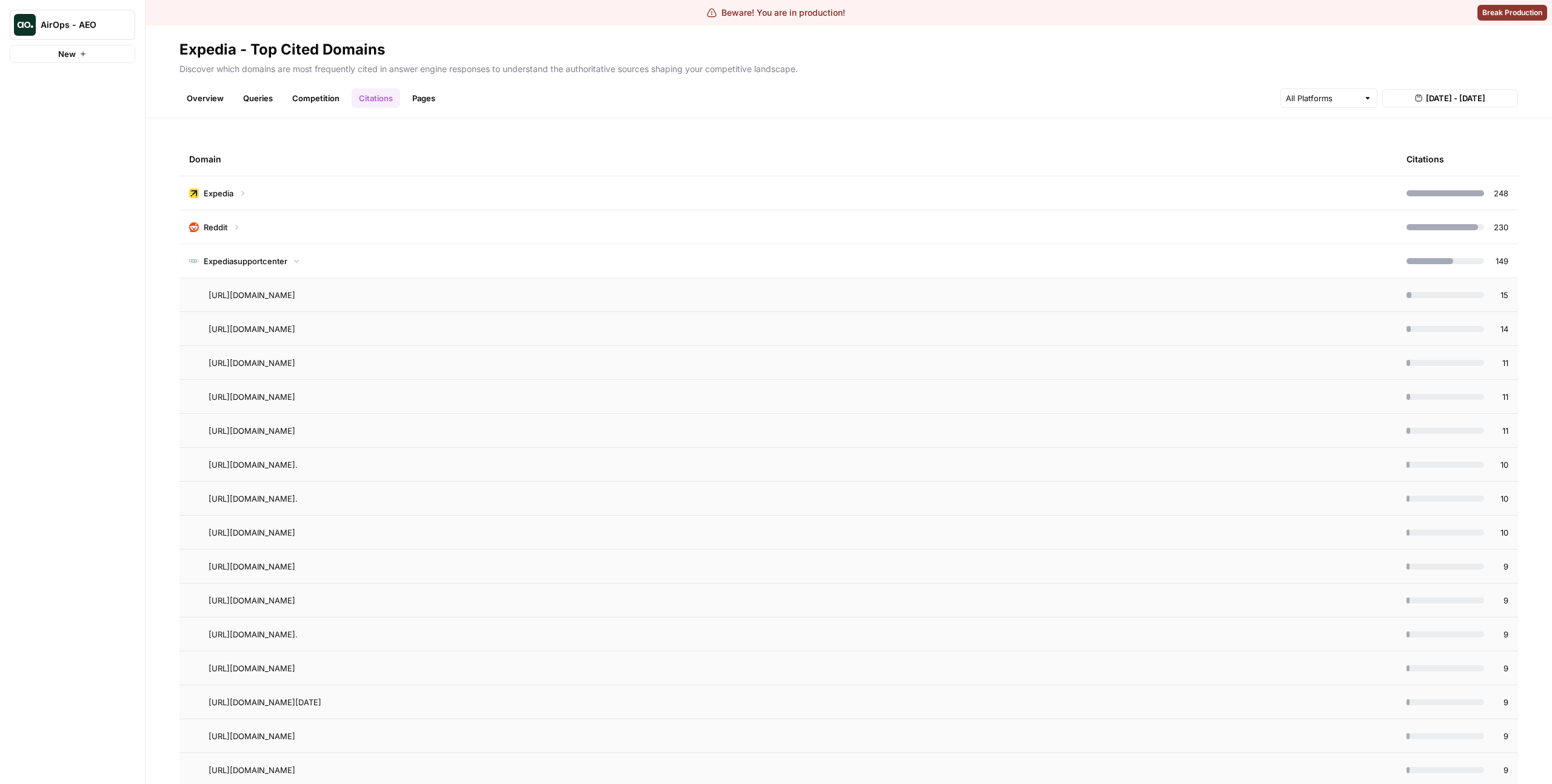
scroll to position [1697, 0]
